Goal: Find contact information: Find contact information

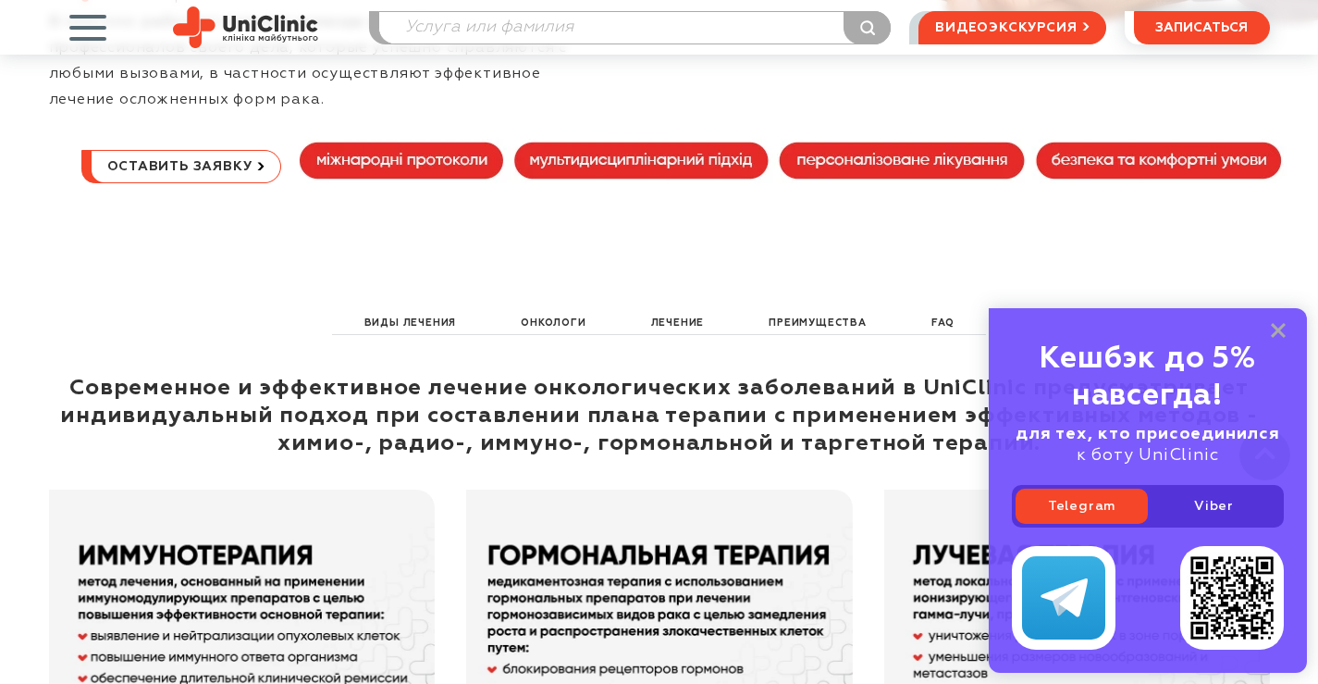
scroll to position [647, 0]
click at [1277, 334] on icon at bounding box center [1278, 331] width 15 height 16
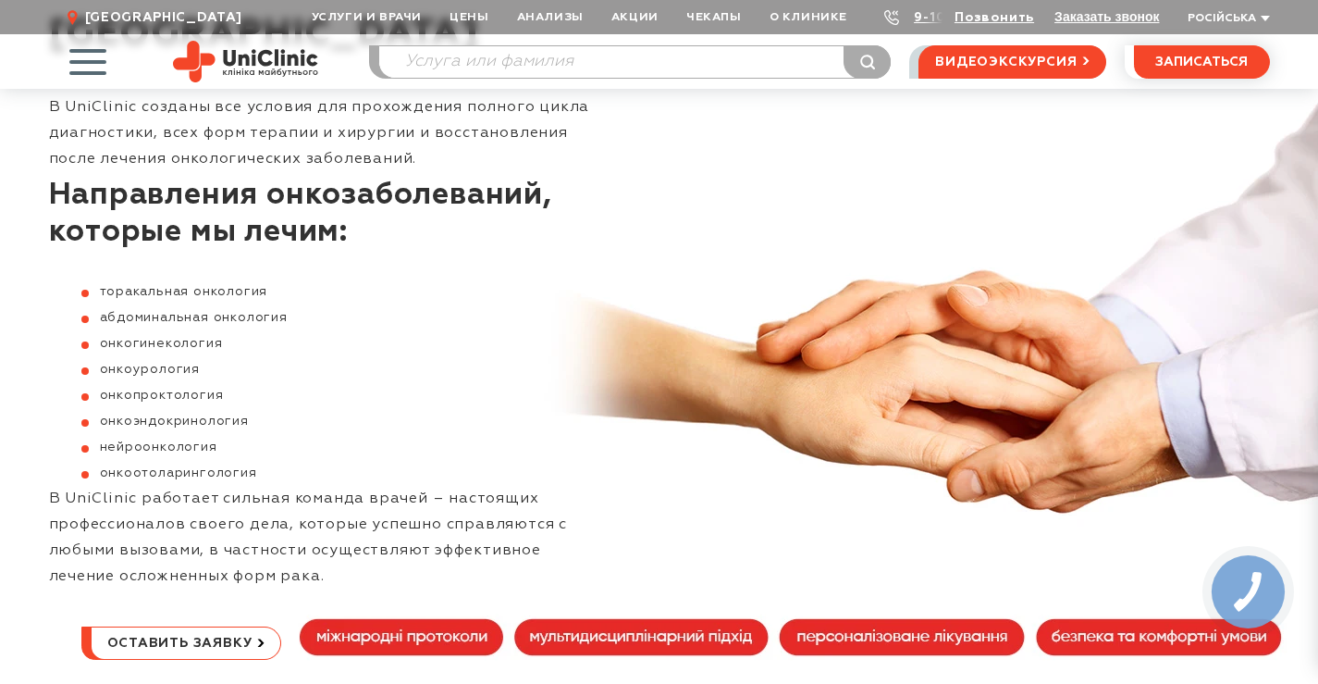
scroll to position [0, 0]
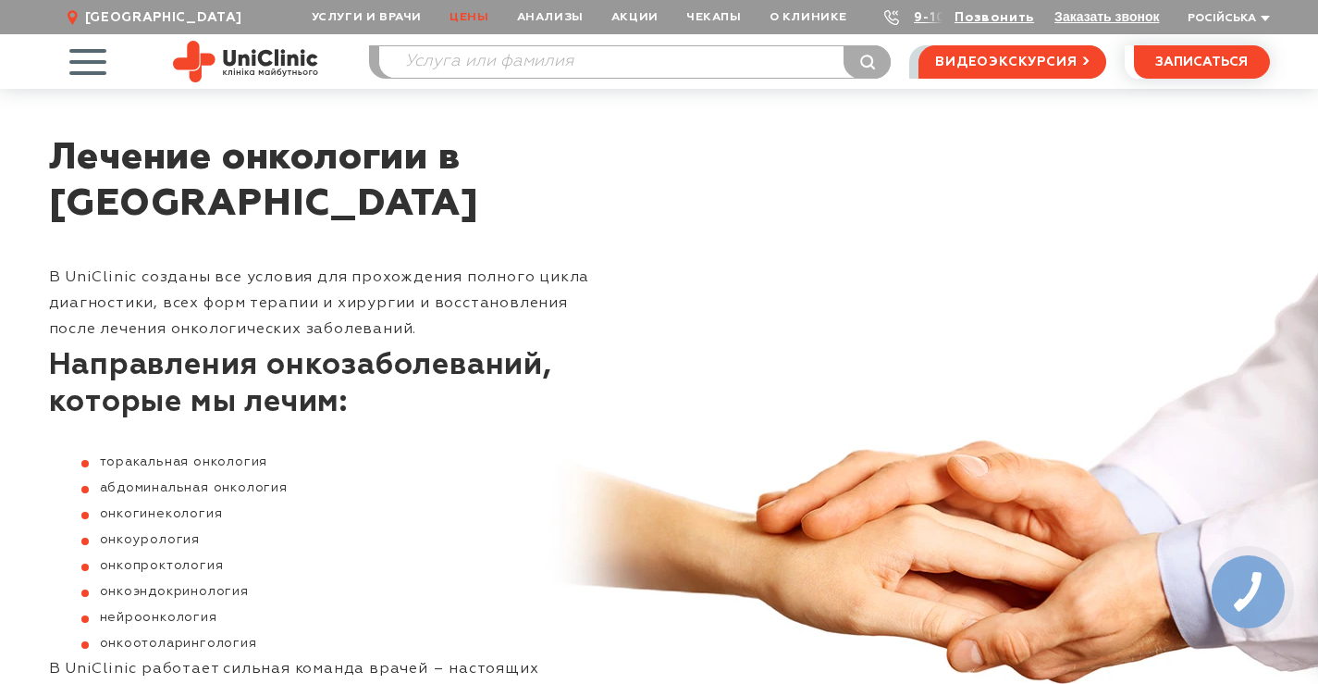
drag, startPoint x: 483, startPoint y: 12, endPoint x: 525, endPoint y: 33, distance: 47.6
click at [483, 13] on link "Цены" at bounding box center [469, 17] width 67 height 34
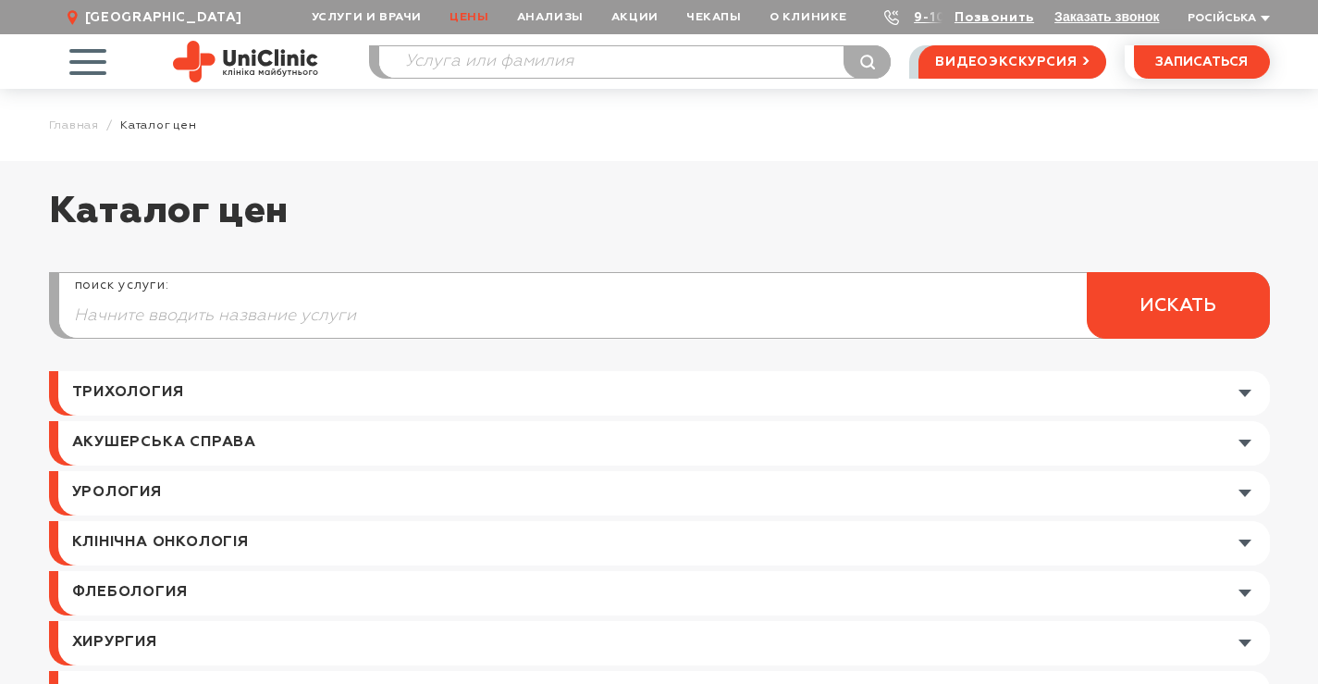
scroll to position [92, 0]
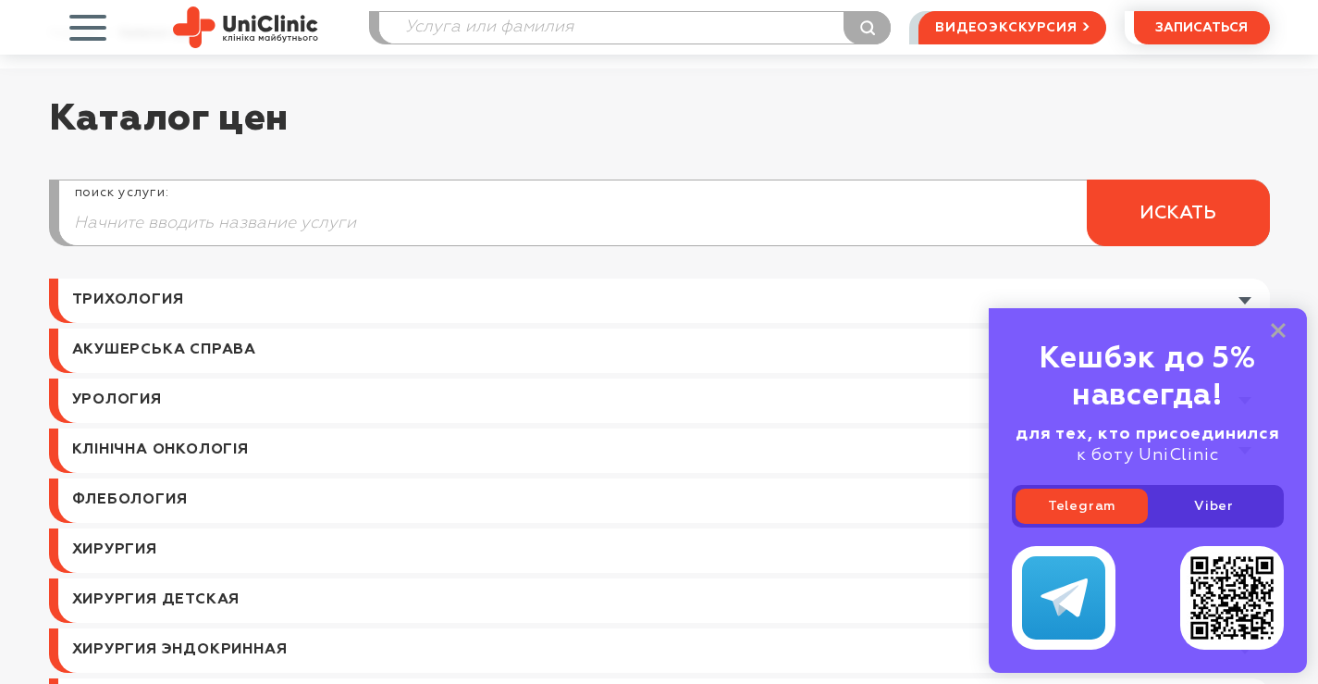
click at [900, 298] on link at bounding box center [664, 300] width 1212 height 44
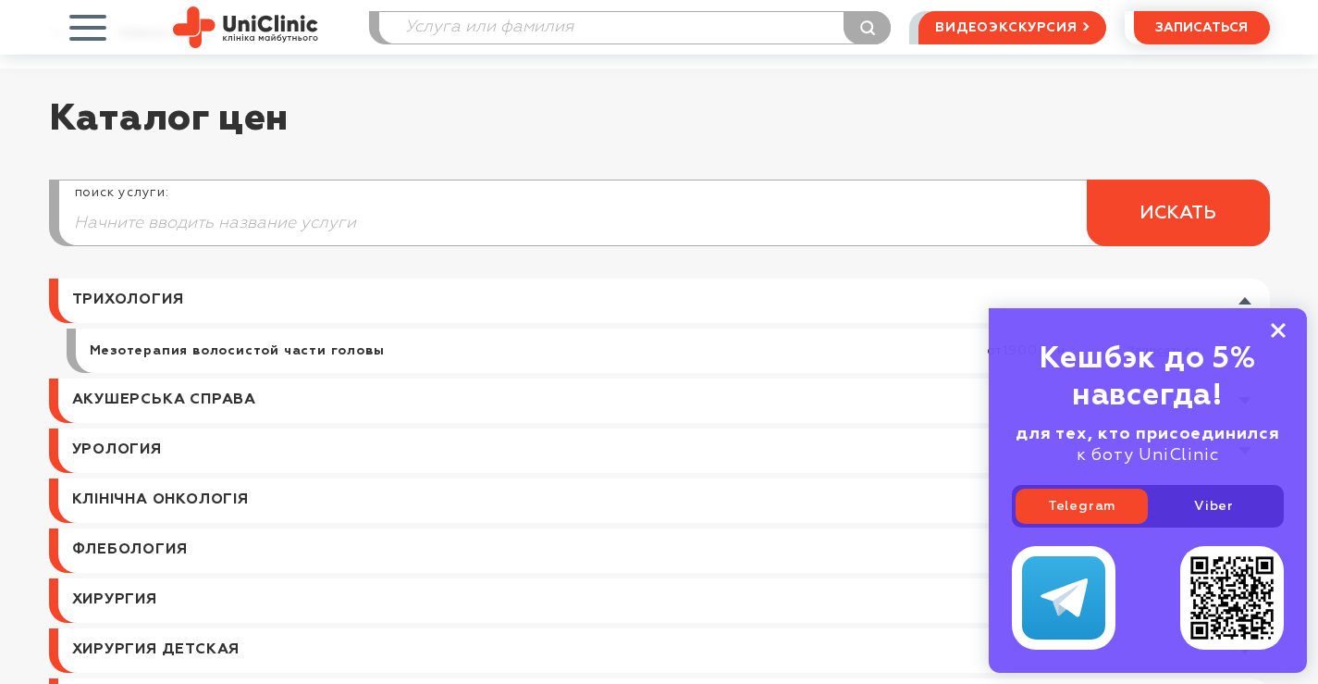
click at [1282, 333] on icon at bounding box center [1278, 331] width 15 height 16
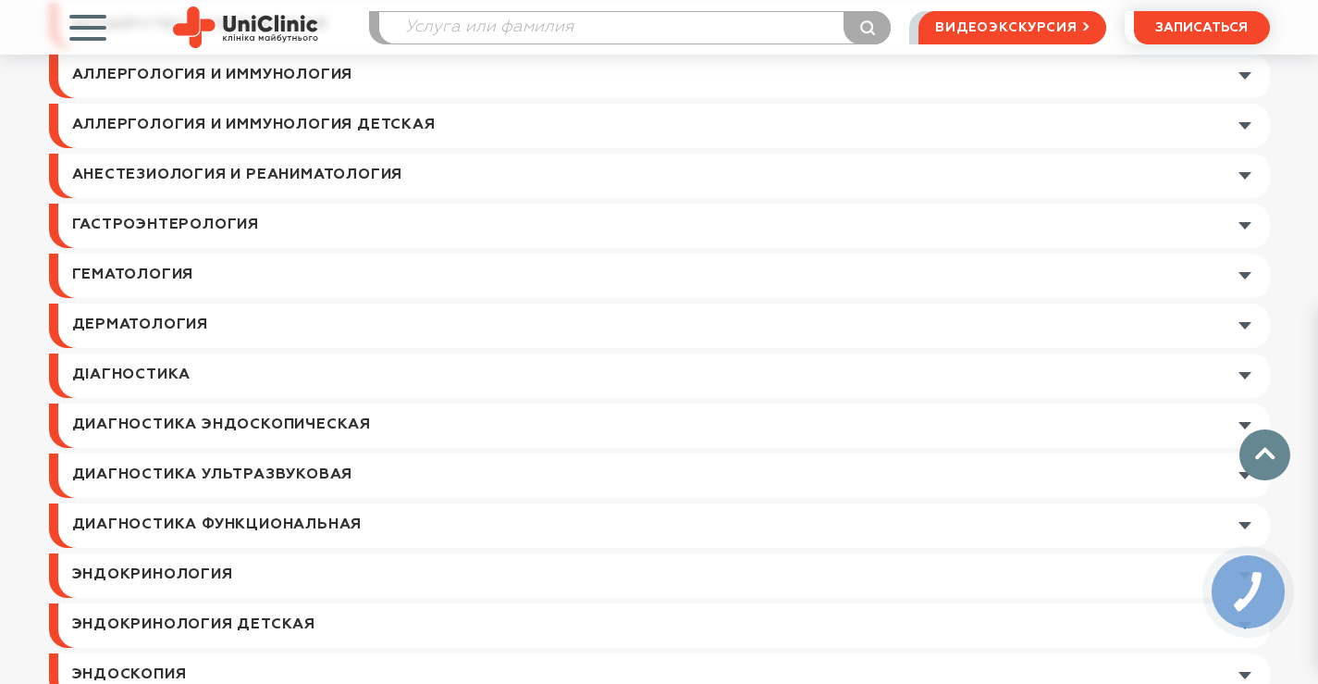
scroll to position [1202, 0]
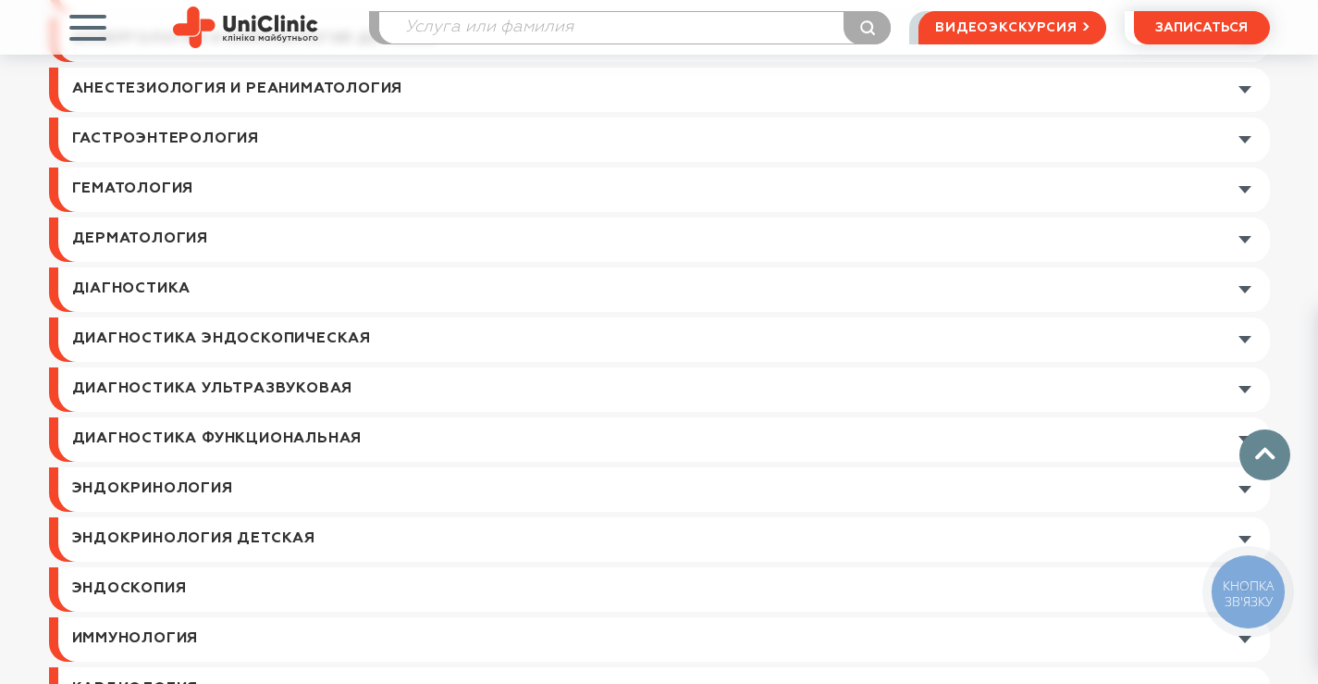
click at [1250, 189] on link at bounding box center [664, 189] width 1212 height 44
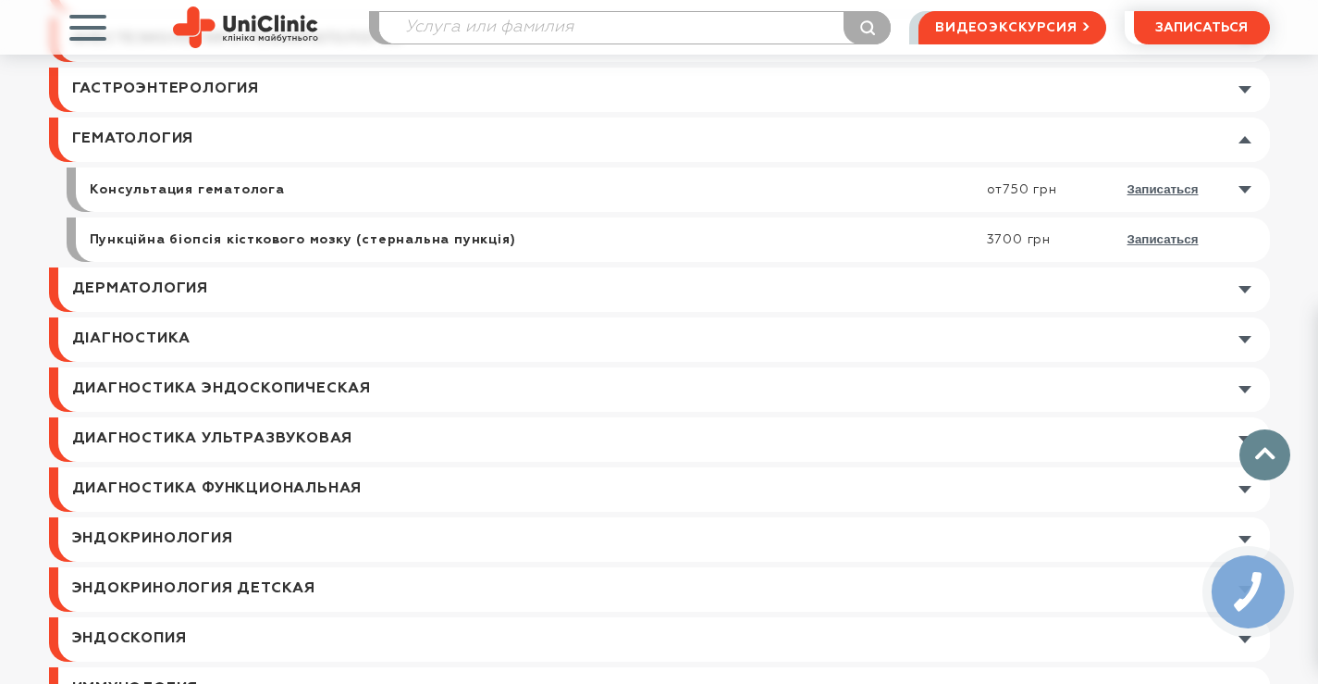
click at [1249, 189] on link at bounding box center [677, 189] width 1185 height 44
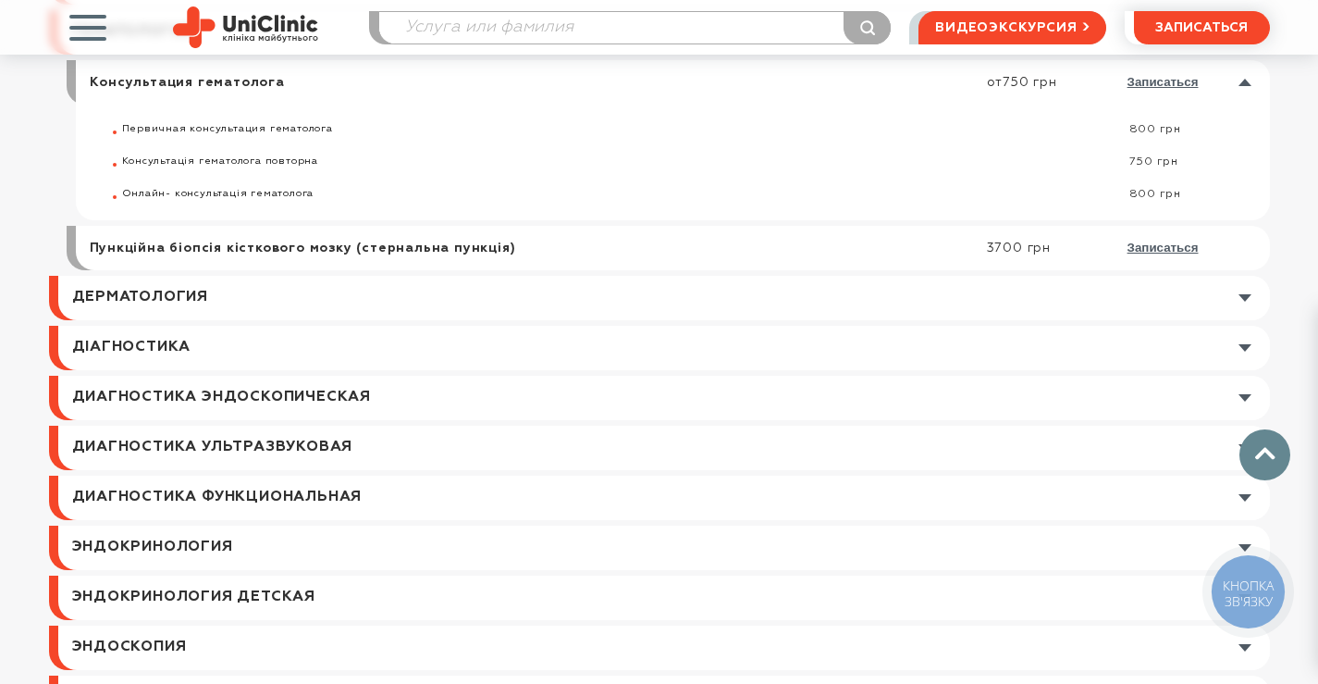
scroll to position [1387, 0]
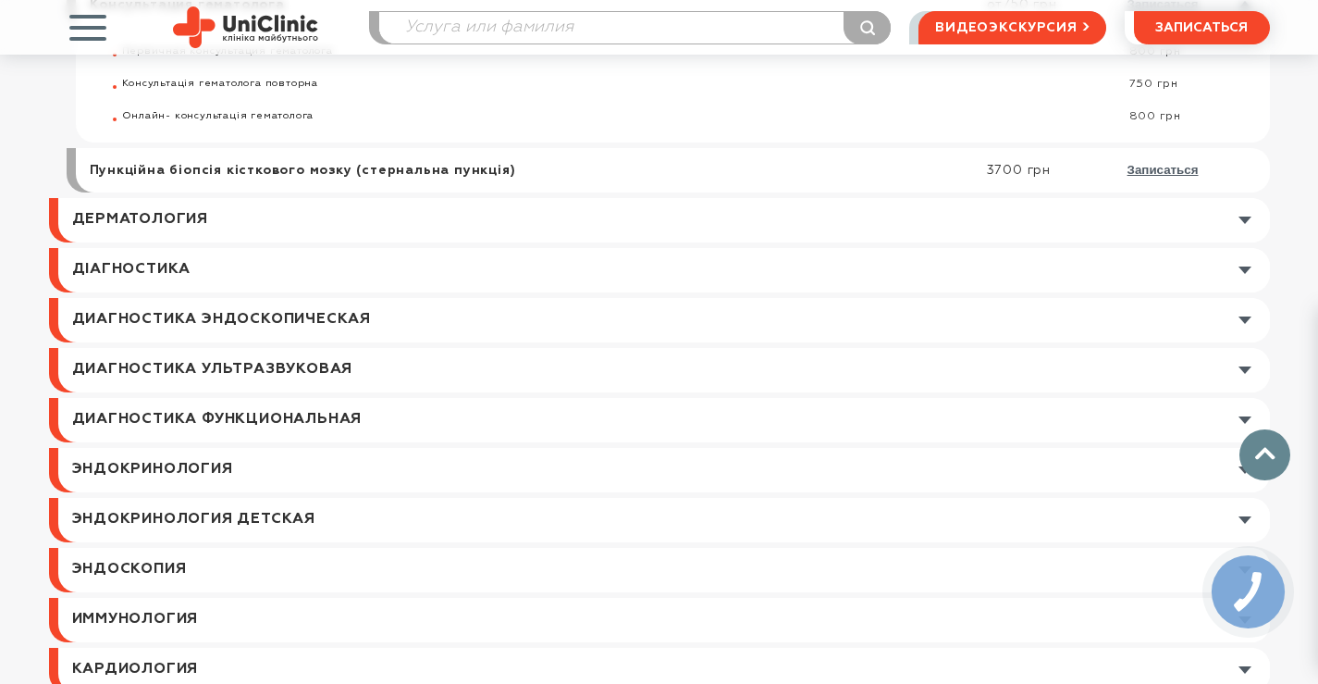
click at [1244, 269] on link at bounding box center [664, 270] width 1212 height 44
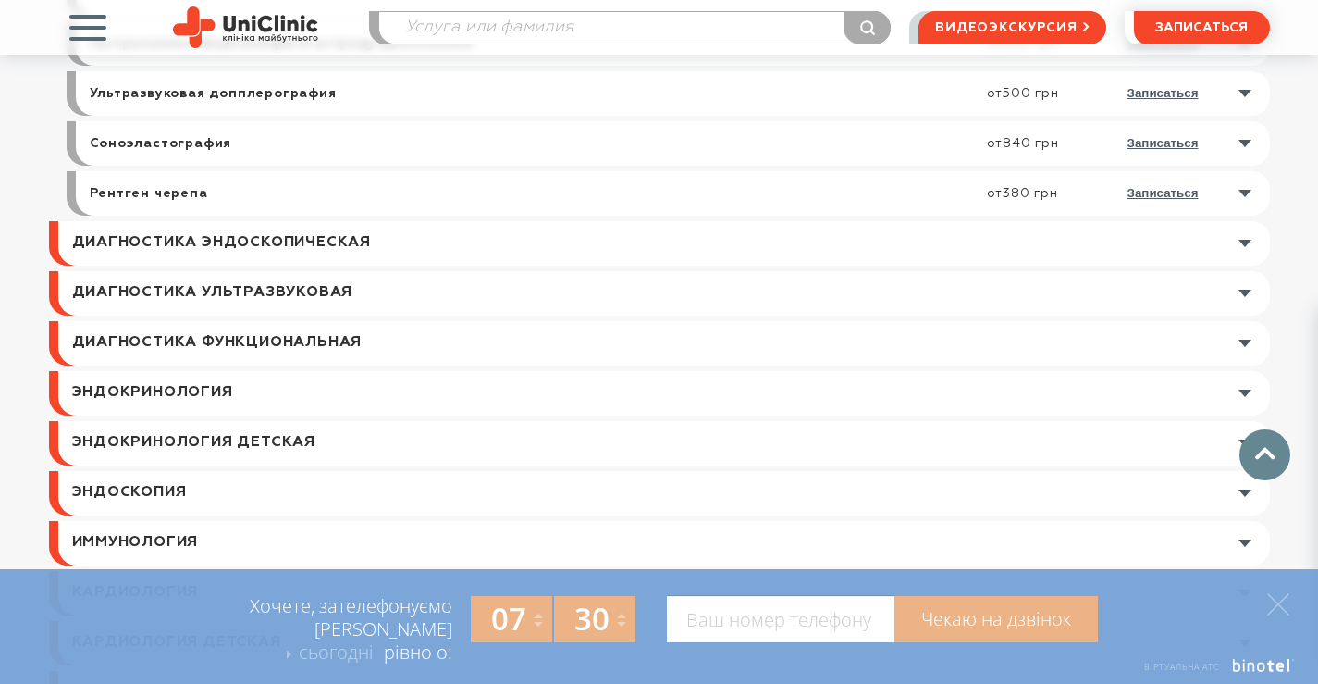
scroll to position [3145, 0]
click at [1284, 598] on polygon at bounding box center [1278, 604] width 22 height 22
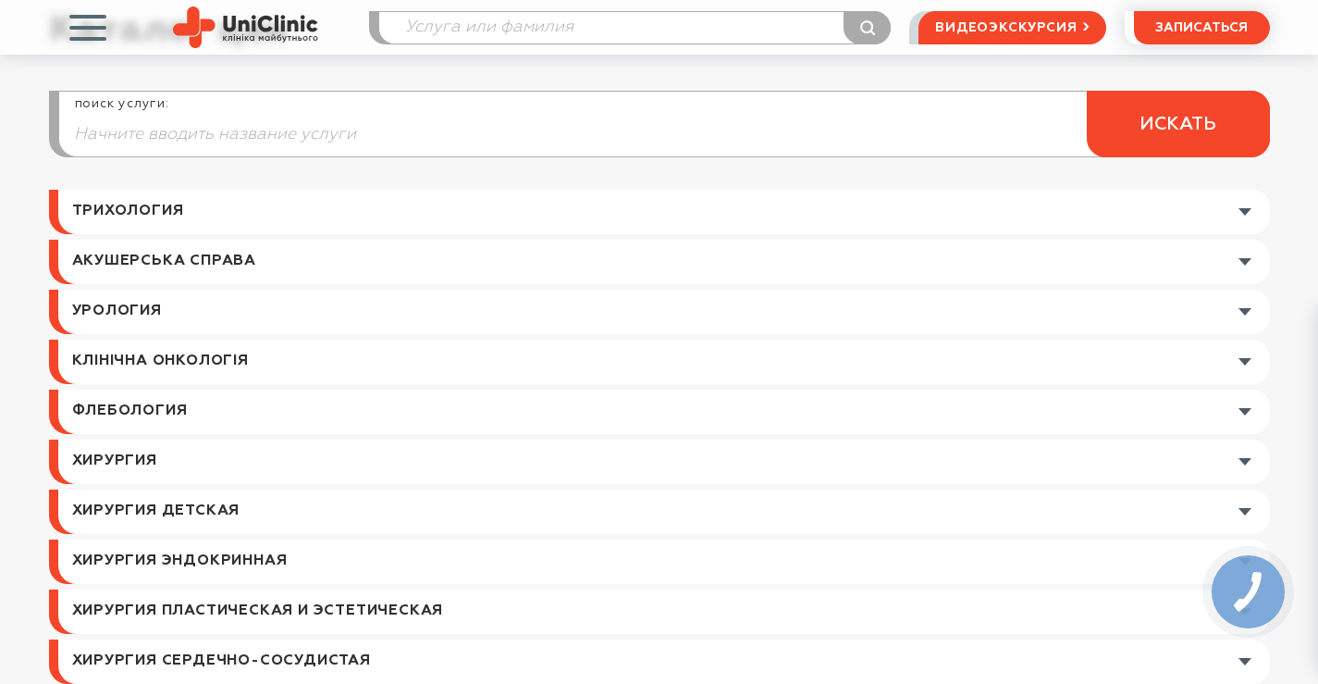
scroll to position [0, 0]
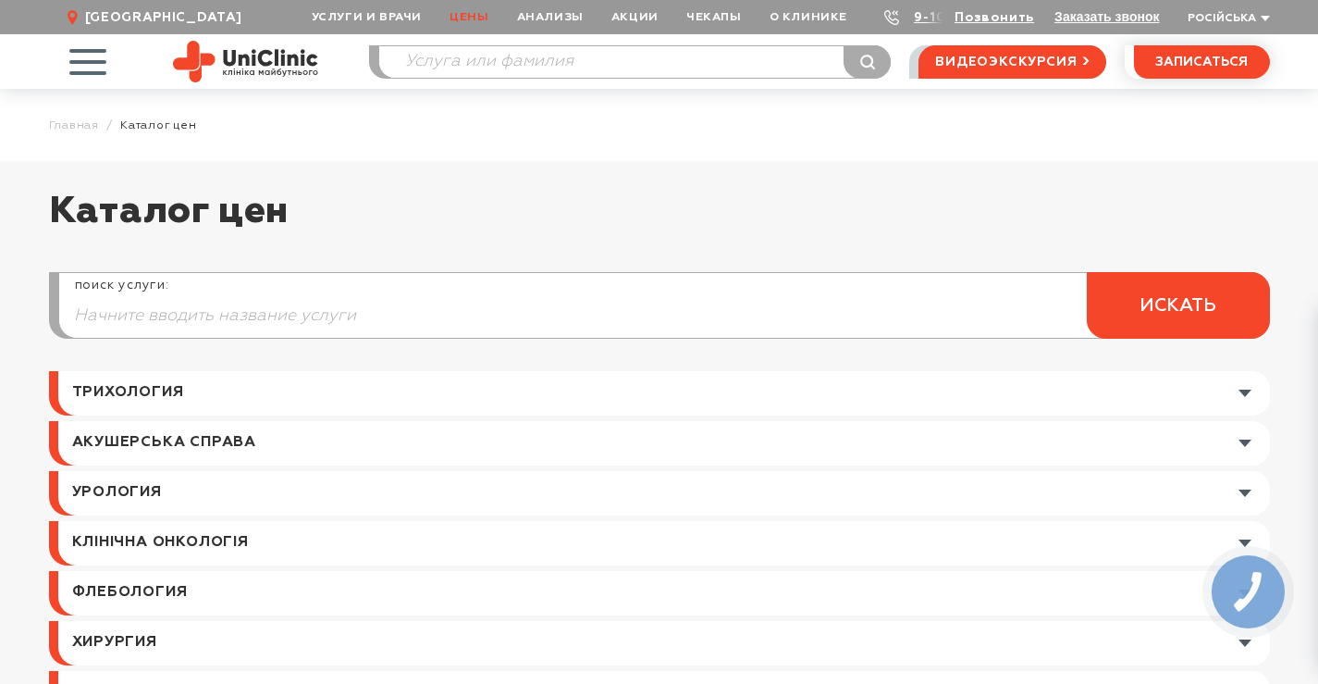
click at [93, 60] on span "button" at bounding box center [87, 61] width 77 height 77
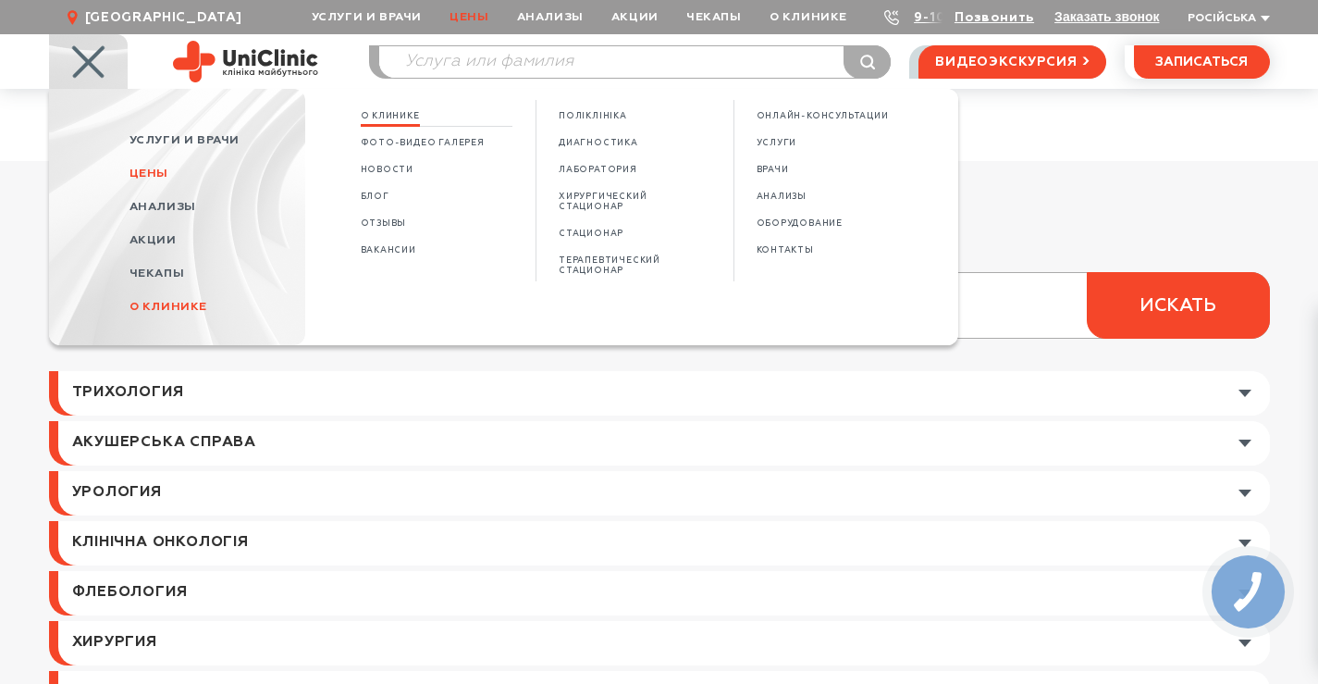
click at [378, 114] on span "О Клинике" at bounding box center [390, 116] width 59 height 10
click at [785, 255] on link "КОНТАКТЫ" at bounding box center [785, 250] width 57 height 16
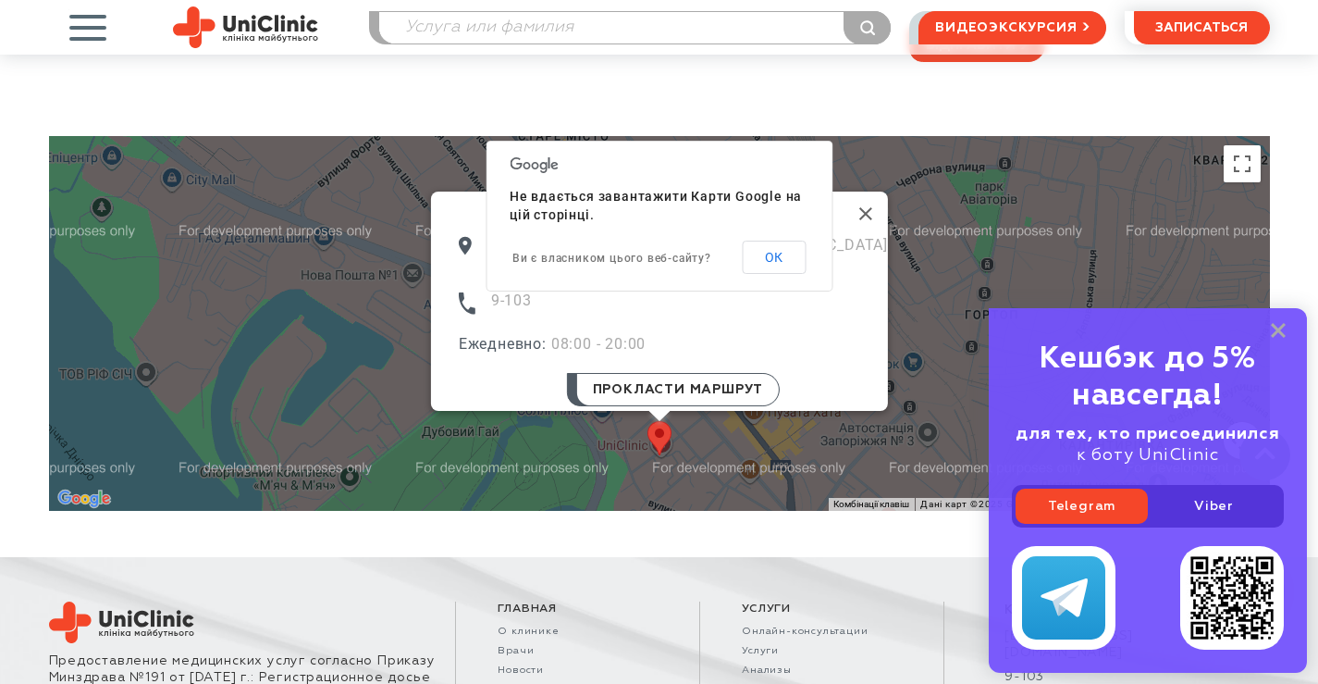
scroll to position [555, 0]
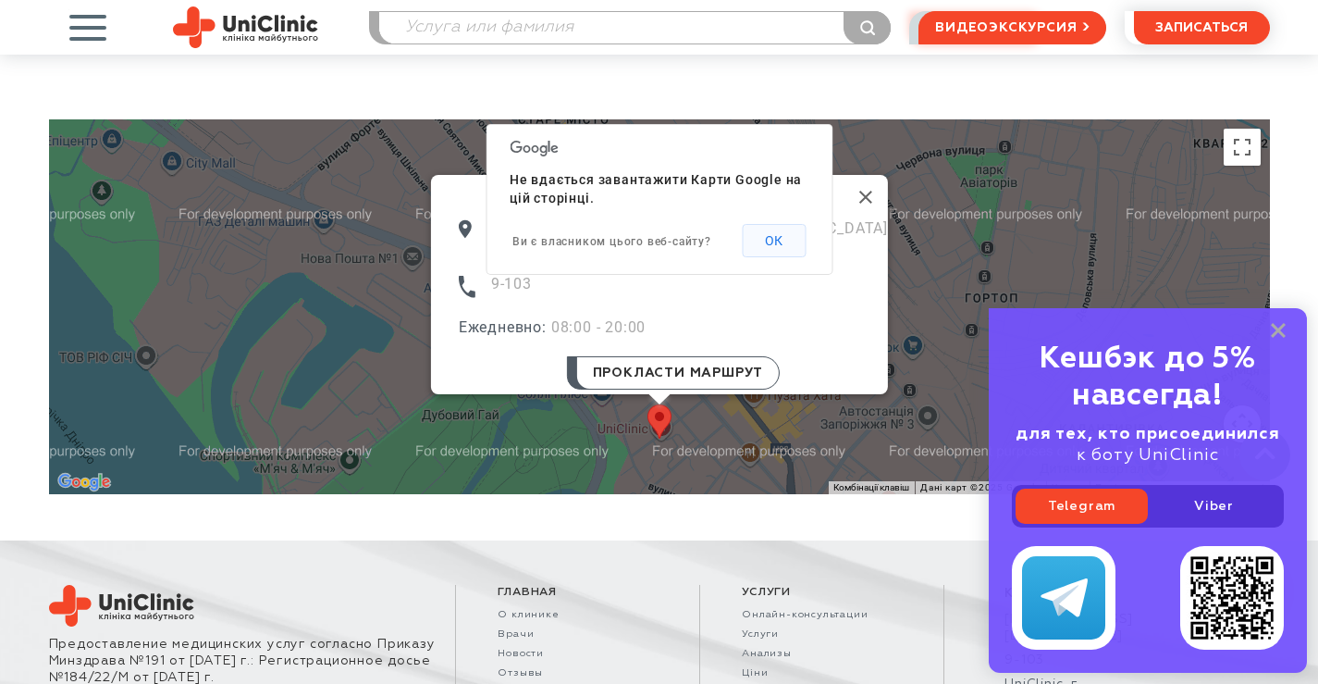
click at [771, 243] on button "ОК" at bounding box center [774, 240] width 64 height 33
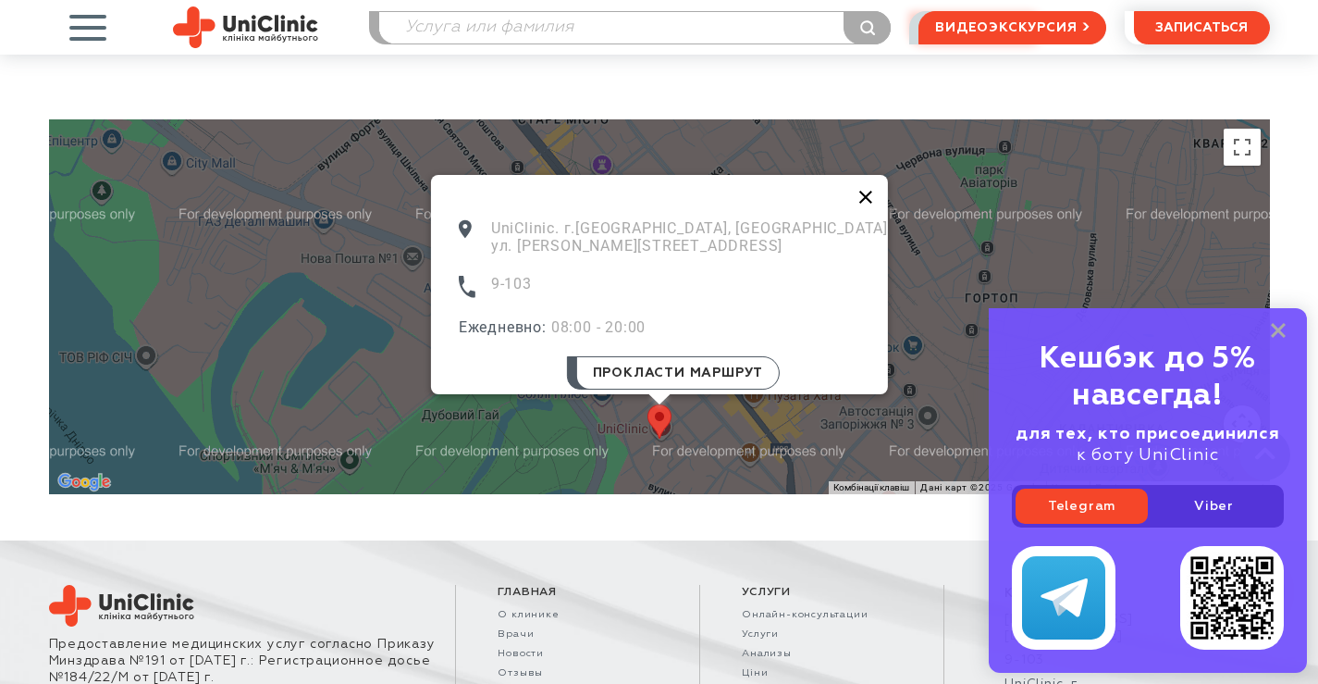
click at [844, 191] on button "Закрити" at bounding box center [866, 197] width 44 height 44
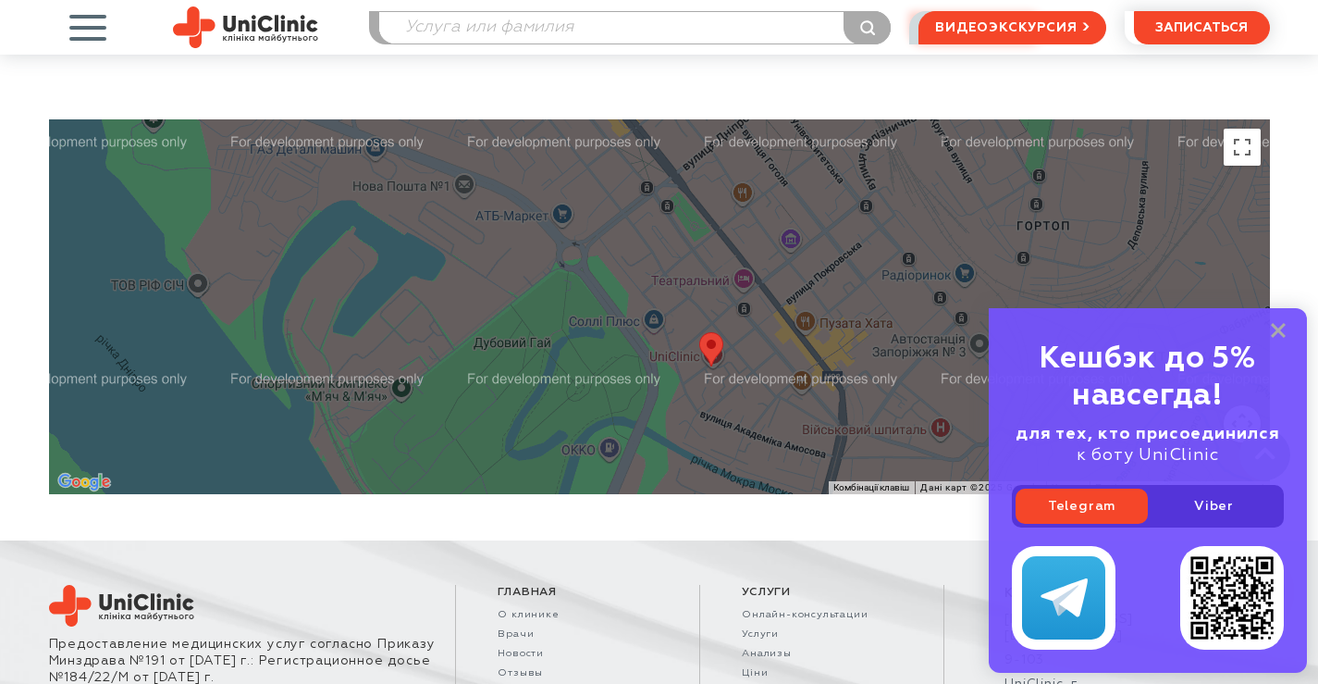
drag, startPoint x: 635, startPoint y: 293, endPoint x: 695, endPoint y: 226, distance: 89.8
click at [695, 214] on div at bounding box center [659, 306] width 1221 height 375
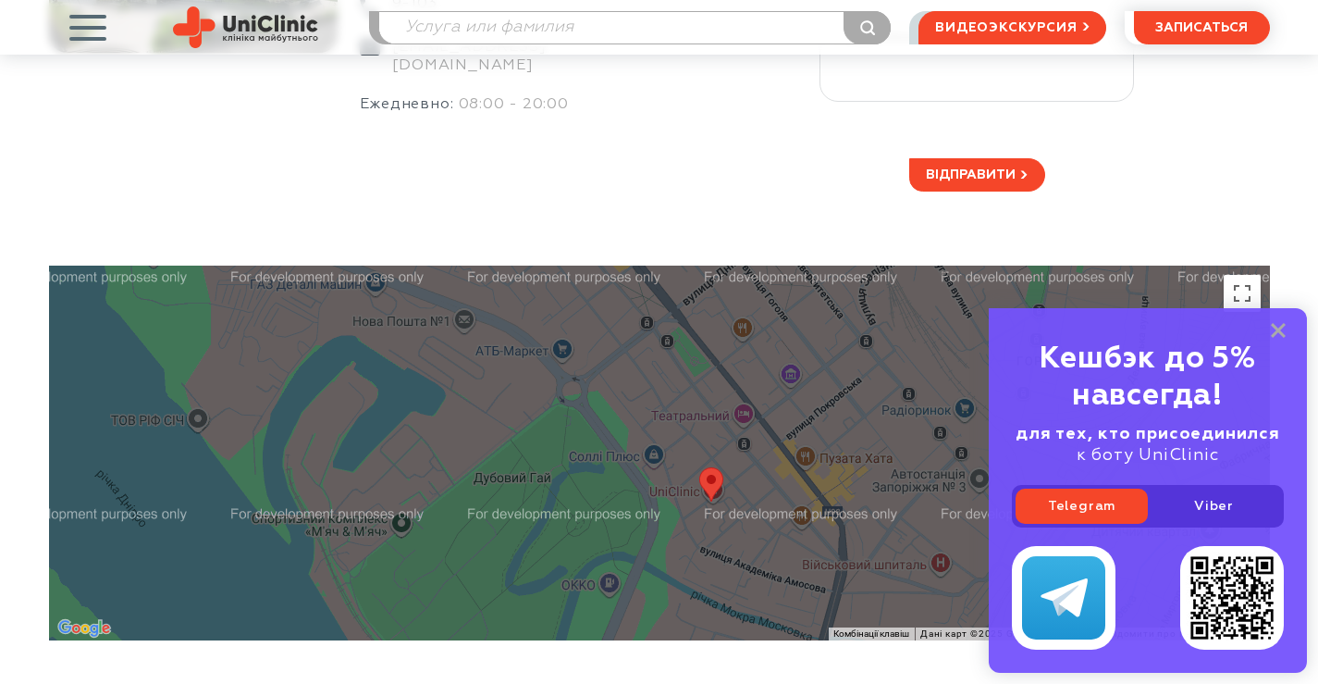
scroll to position [368, 0]
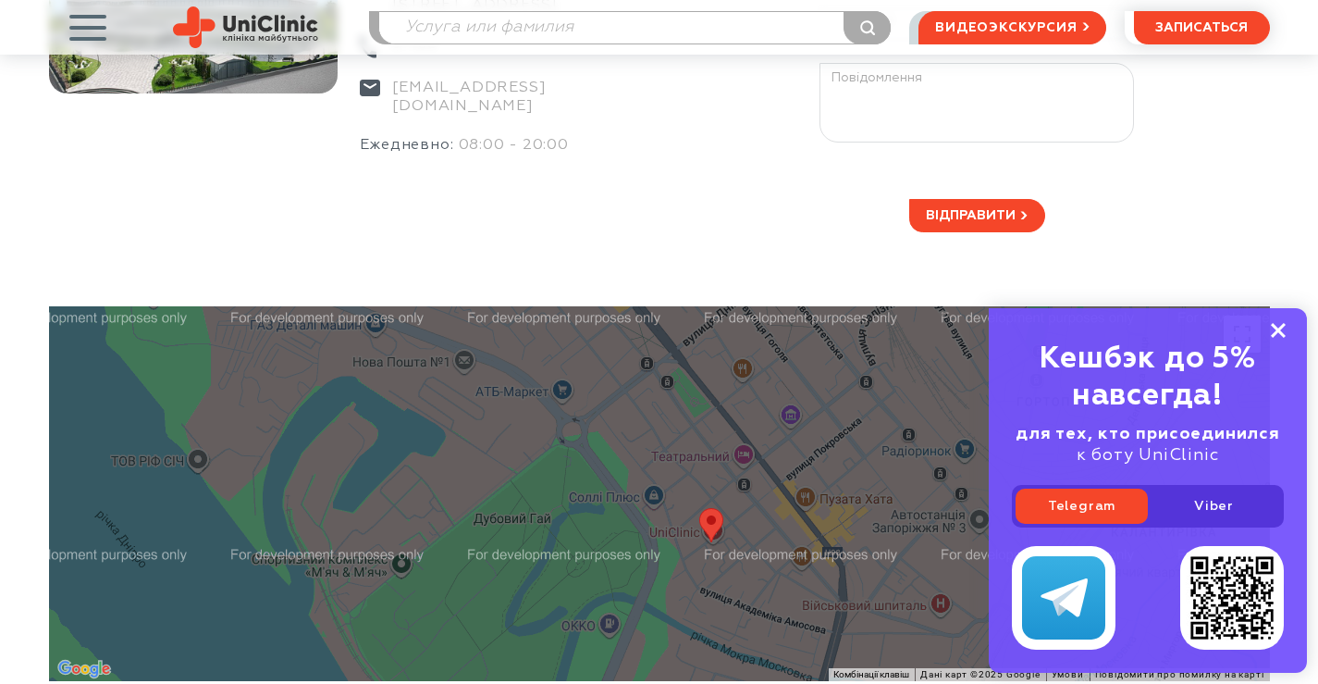
click at [1283, 336] on rect at bounding box center [1278, 330] width 15 height 15
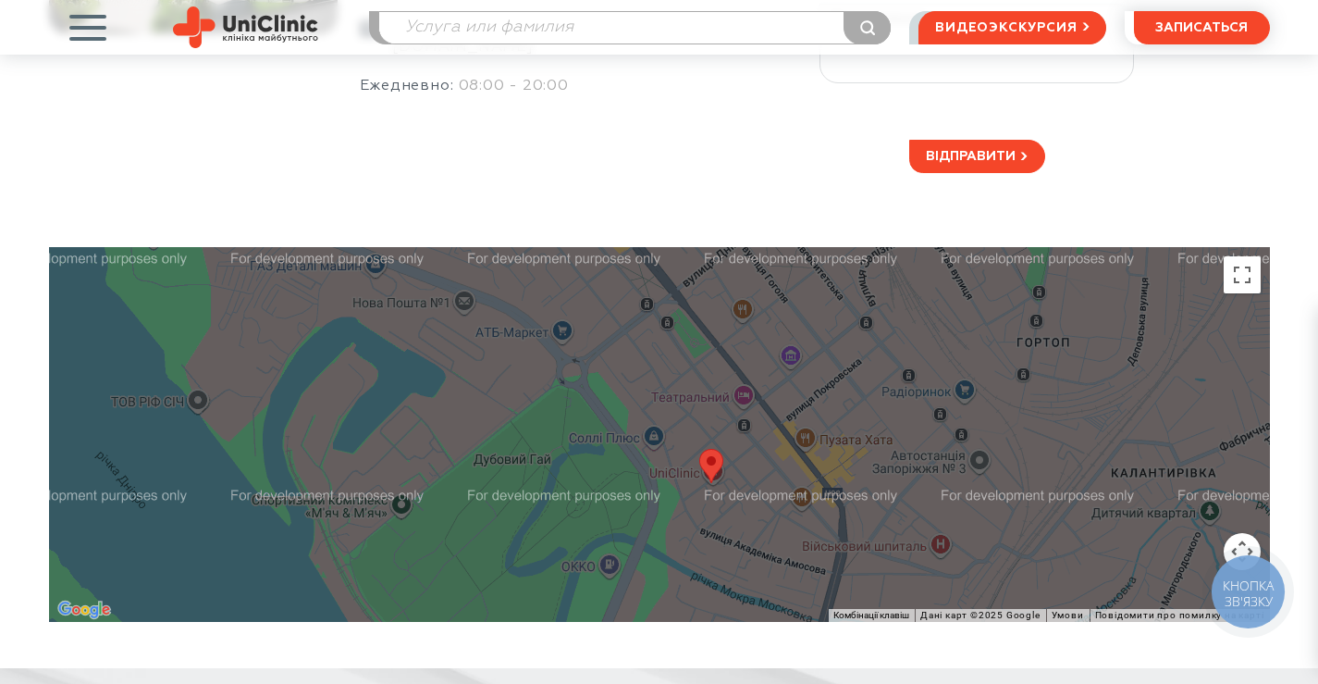
scroll to position [461, 0]
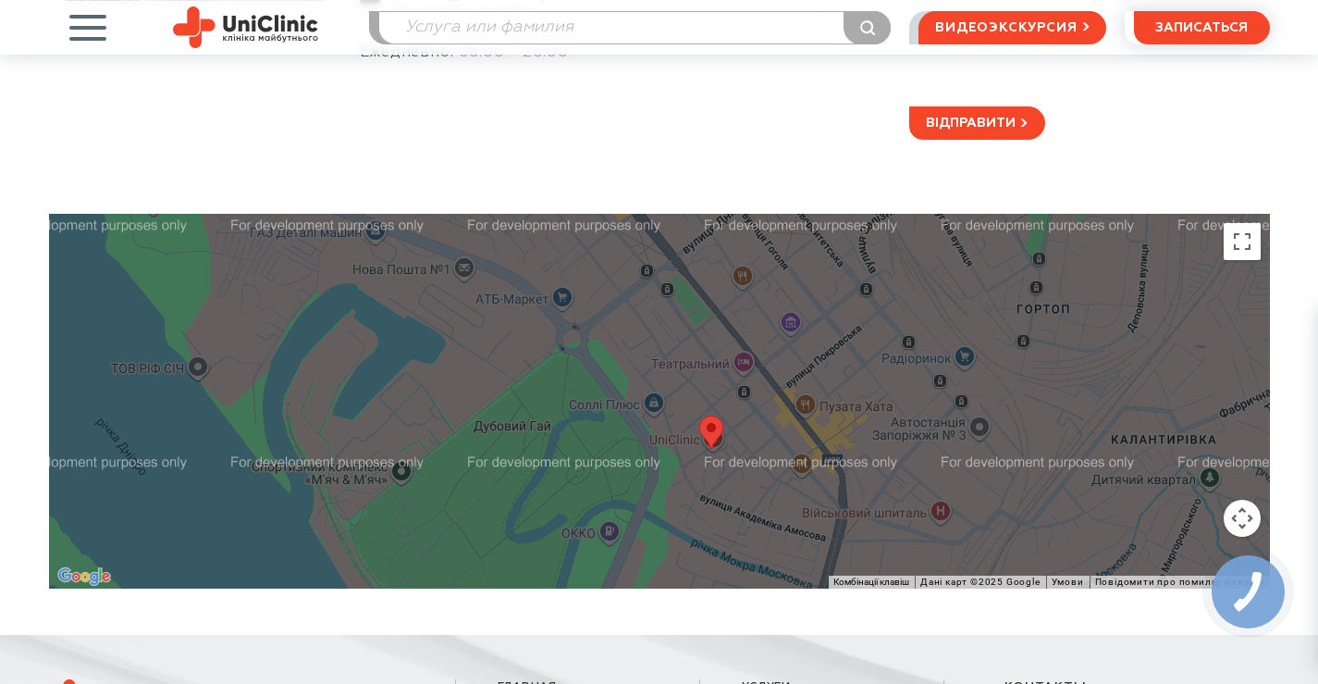
click at [1243, 507] on button "Налаштування камери на Картах" at bounding box center [1242, 517] width 37 height 37
click at [1202, 523] on button "Зменшити" at bounding box center [1195, 517] width 37 height 37
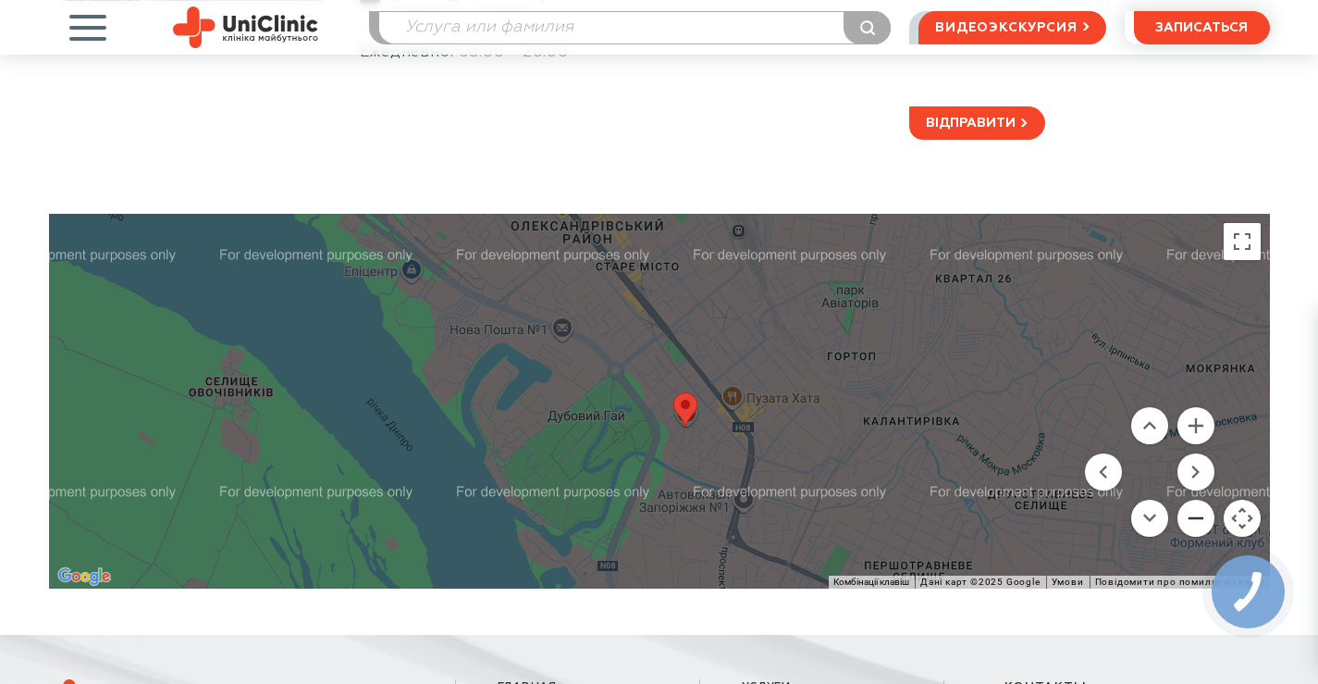
click at [1202, 523] on button "Зменшити" at bounding box center [1195, 517] width 37 height 37
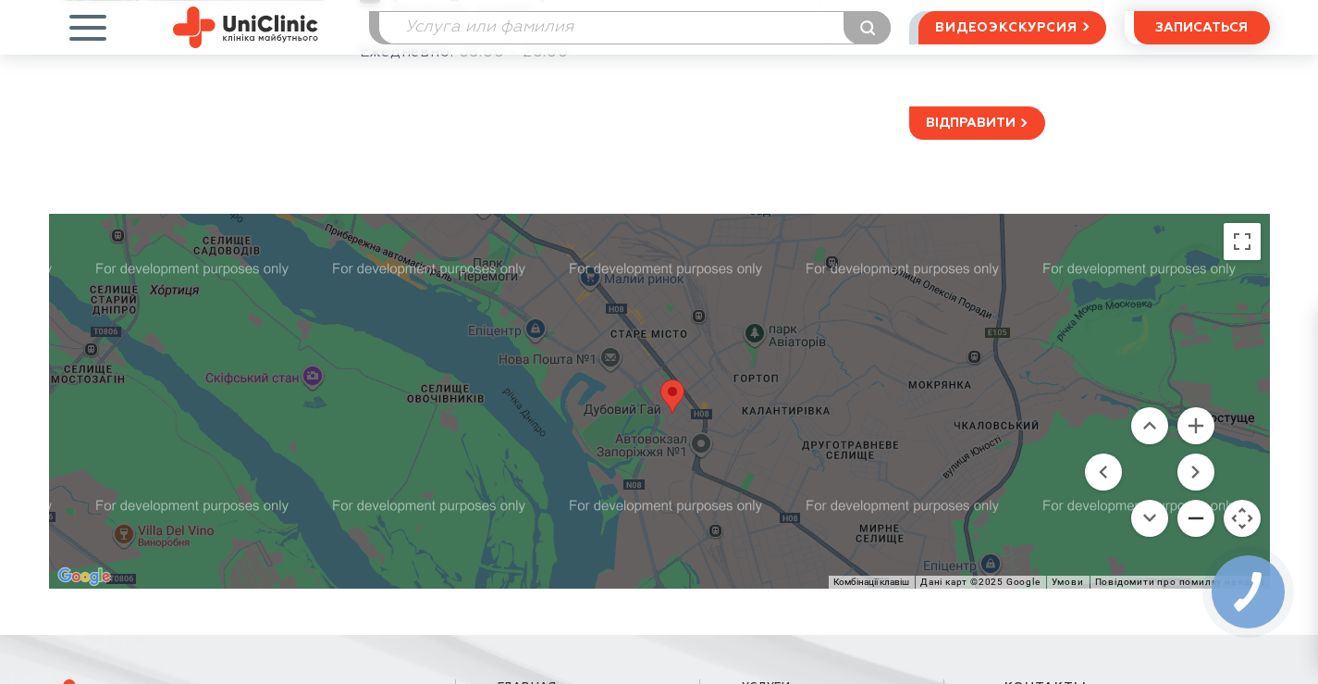
click at [1202, 523] on button "Зменшити" at bounding box center [1195, 517] width 37 height 37
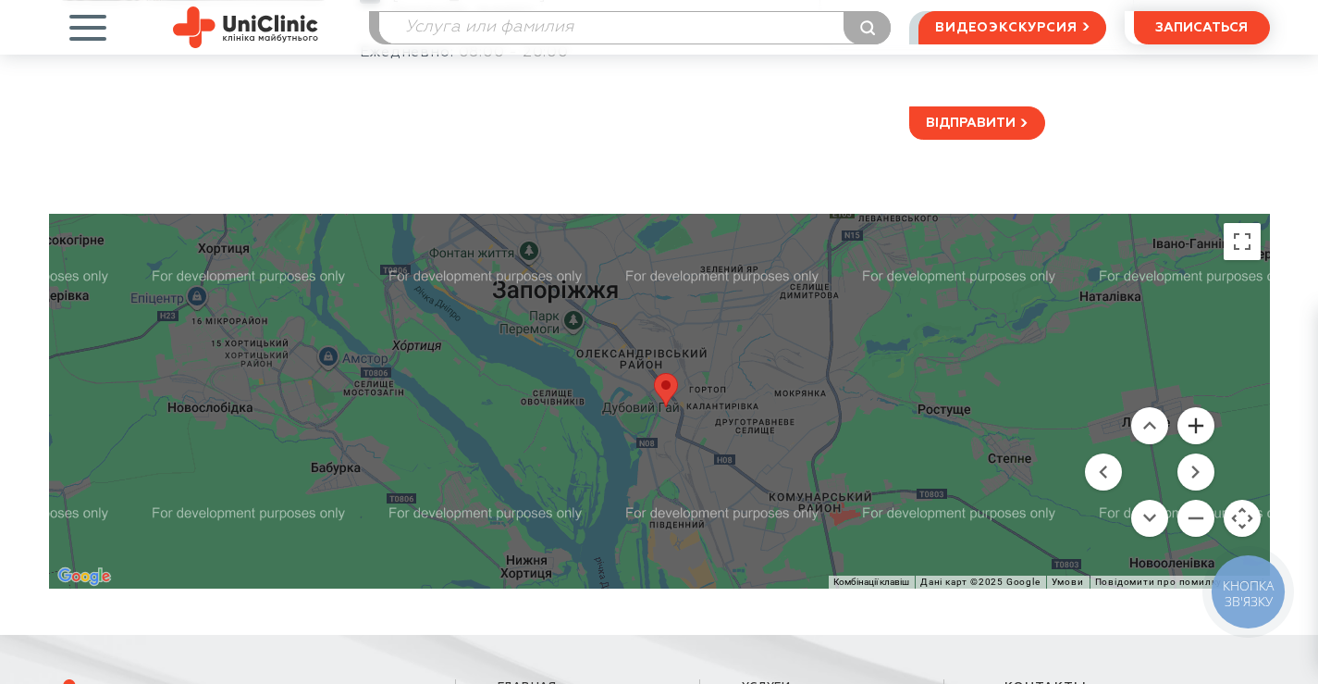
click at [1197, 424] on button "Збільшити" at bounding box center [1195, 425] width 37 height 37
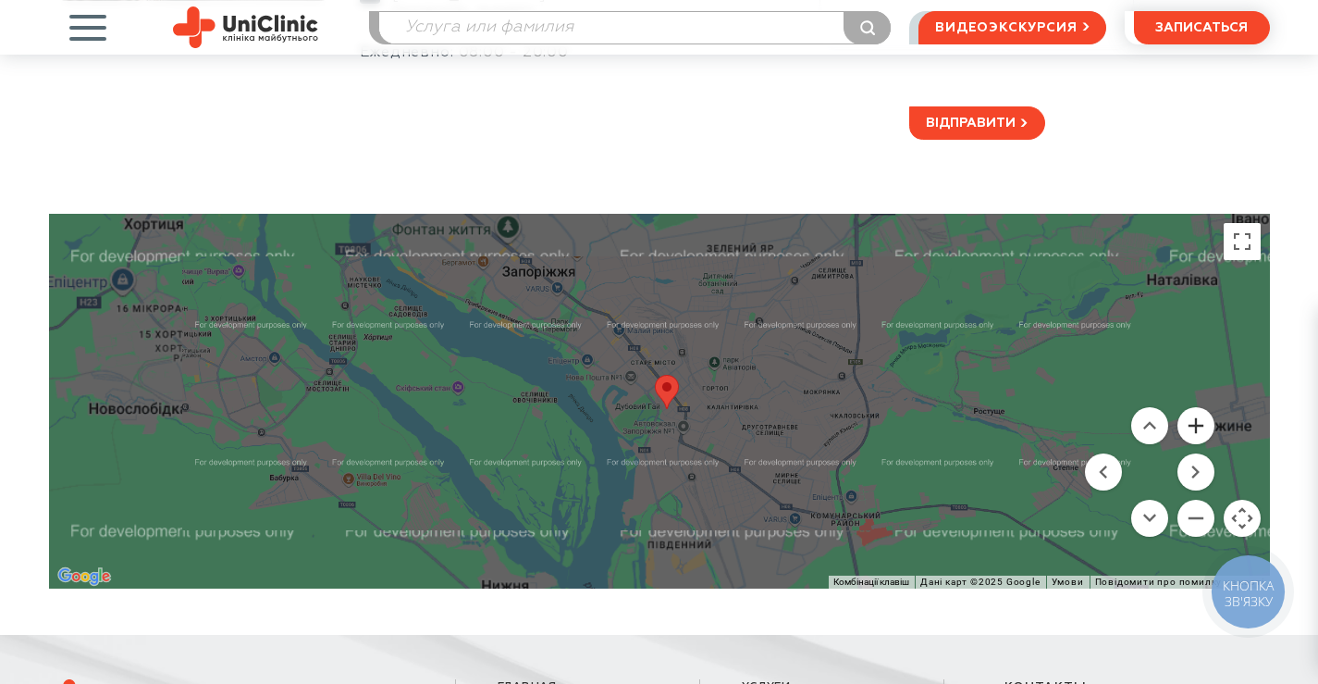
click at [1197, 424] on button "Збільшити" at bounding box center [1195, 425] width 37 height 37
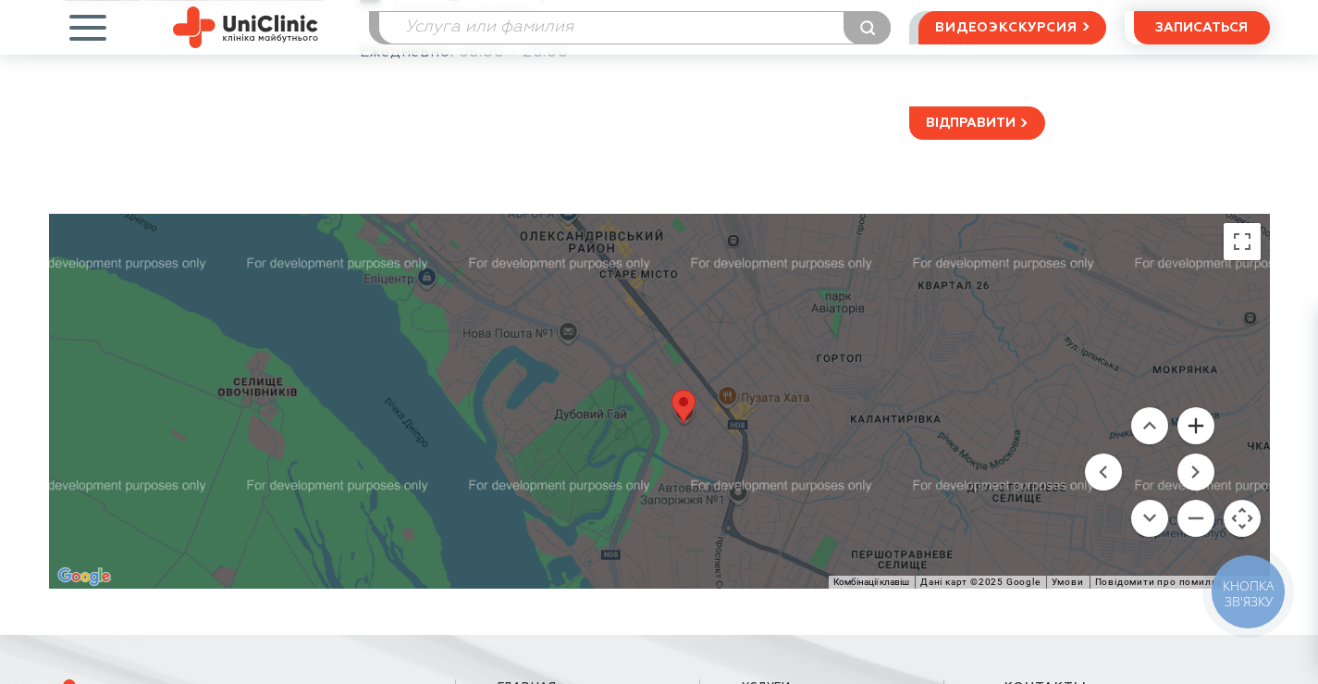
click at [1197, 424] on button "Збільшити" at bounding box center [1195, 425] width 37 height 37
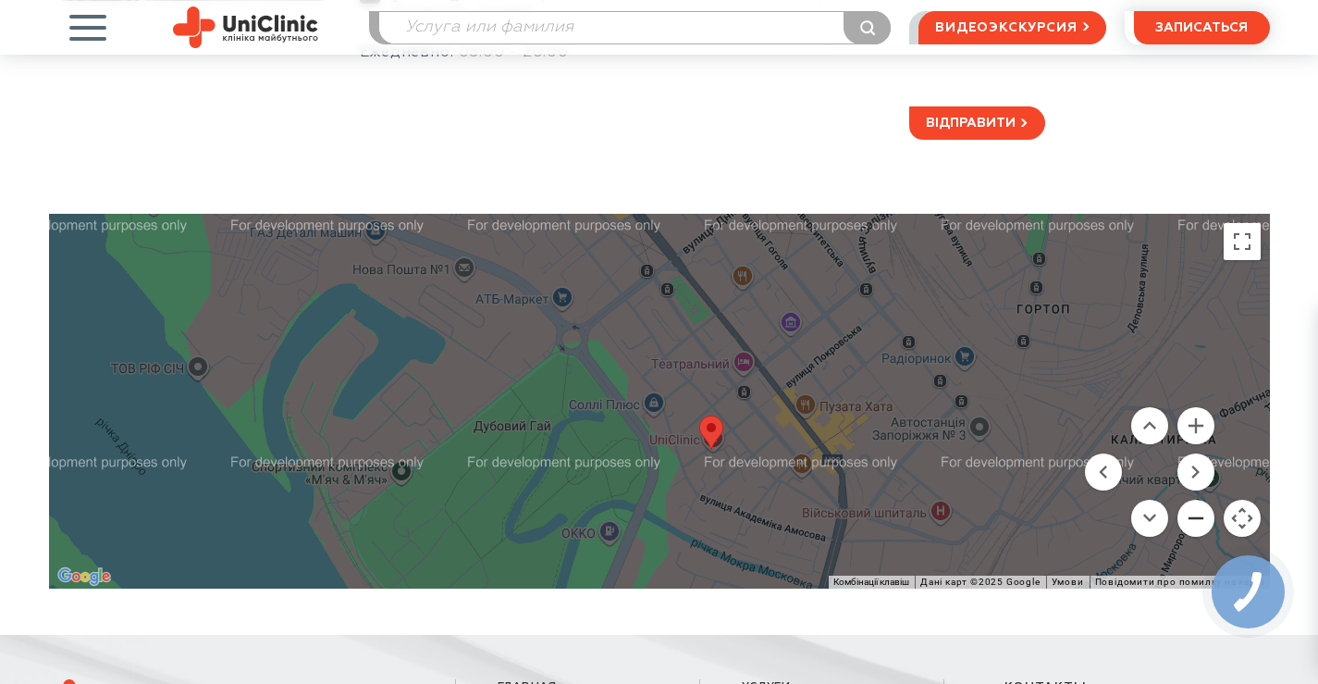
click at [1200, 521] on button "Зменшити" at bounding box center [1195, 517] width 37 height 37
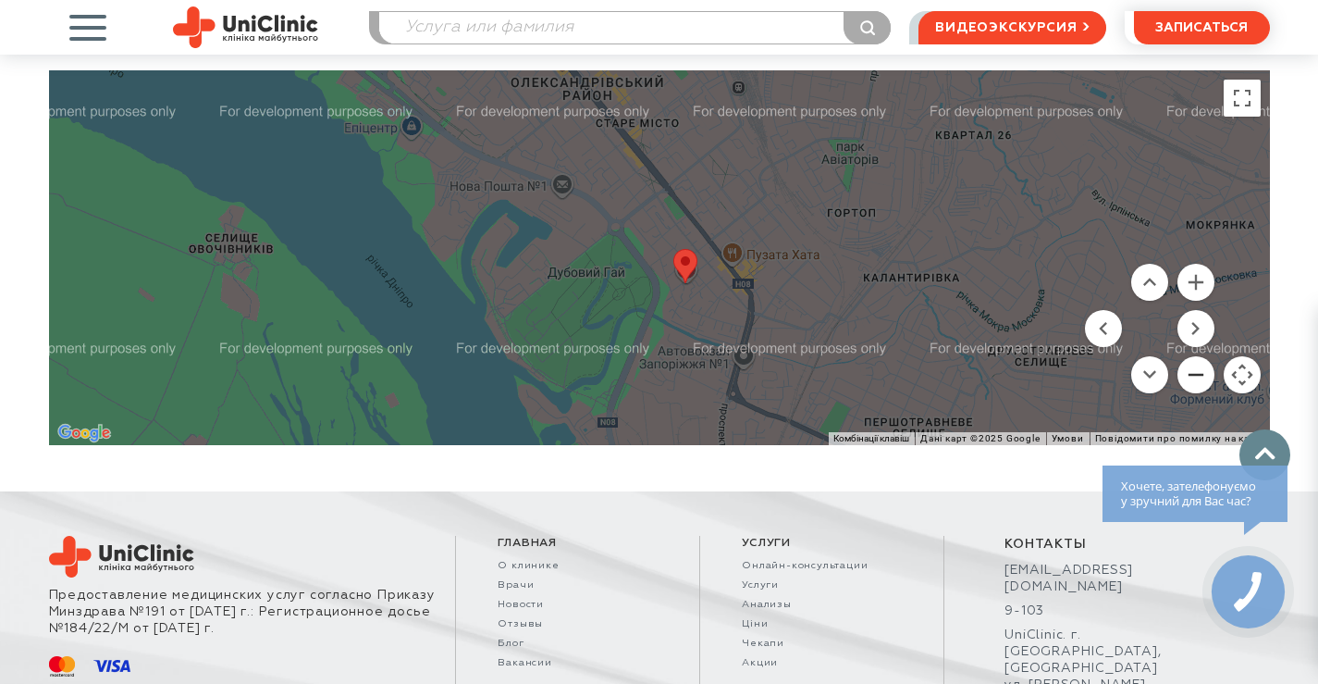
scroll to position [738, 0]
